Goal: Find contact information: Find contact information

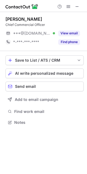
scroll to position [118, 87]
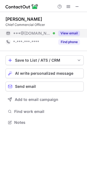
click at [69, 32] on button "View email" at bounding box center [69, 32] width 22 height 5
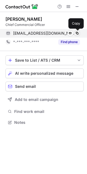
click at [76, 33] on span at bounding box center [77, 33] width 4 height 4
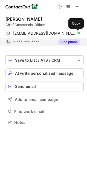
click at [63, 46] on div "Find phone" at bounding box center [67, 42] width 25 height 9
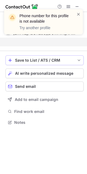
scroll to position [110, 87]
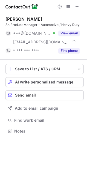
scroll to position [127, 87]
